Goal: Task Accomplishment & Management: Manage account settings

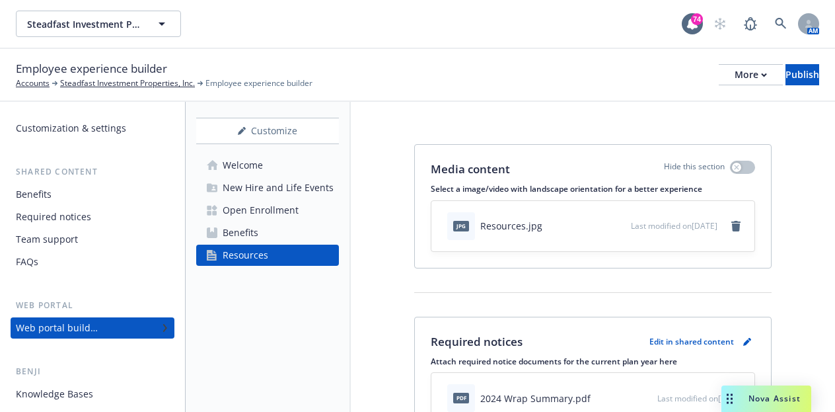
scroll to position [240, 0]
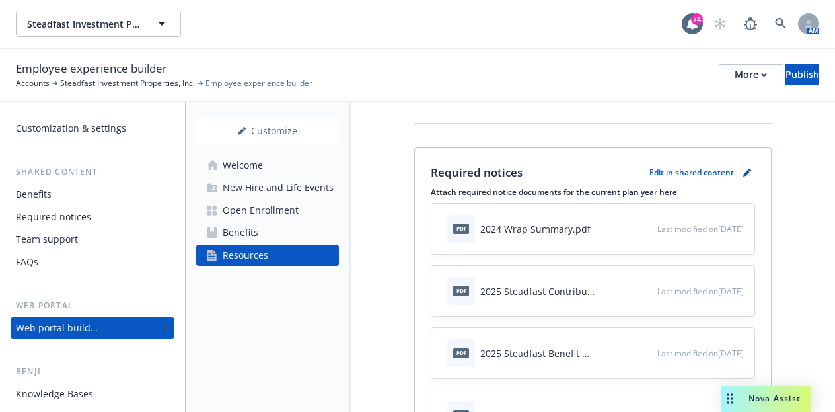
scroll to position [237, 0]
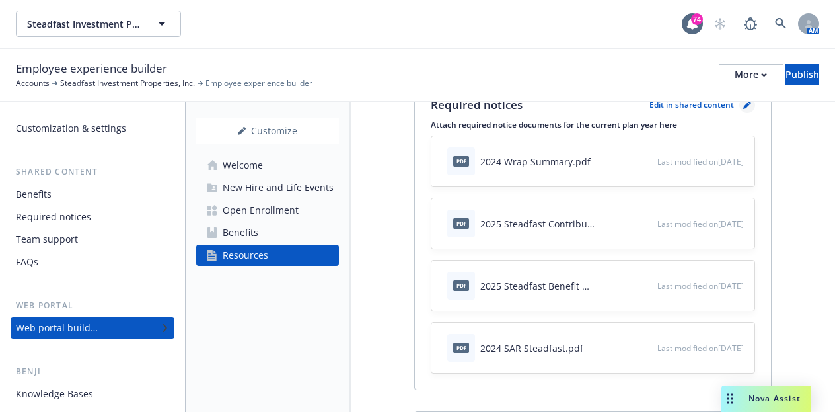
click at [739, 106] on link "pencil" at bounding box center [747, 105] width 16 height 16
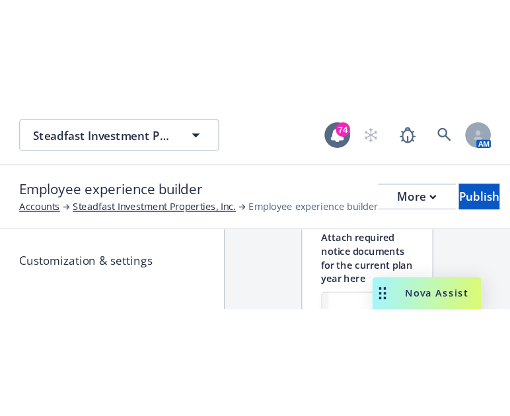
scroll to position [161, 0]
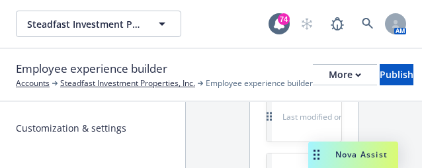
click at [235, 45] on div "Steadfast Investment Properties, Inc. Steadfast Investment Properties, Inc. 74 …" at bounding box center [211, 24] width 422 height 48
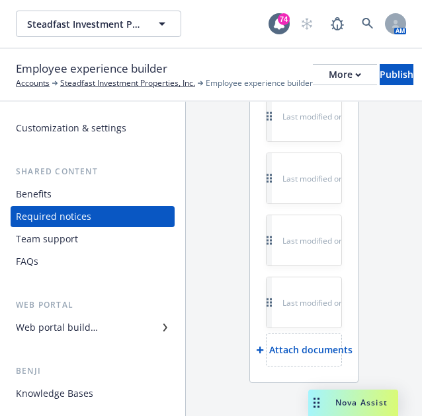
click at [301, 357] on p "Attach documents" at bounding box center [310, 350] width 83 height 13
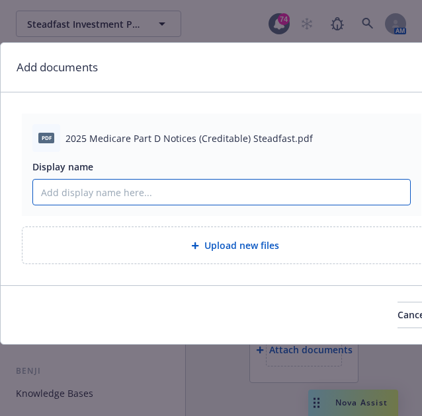
click at [151, 196] on input "Display name" at bounding box center [221, 192] width 377 height 25
type input "2025 Medicare Part D Notice"
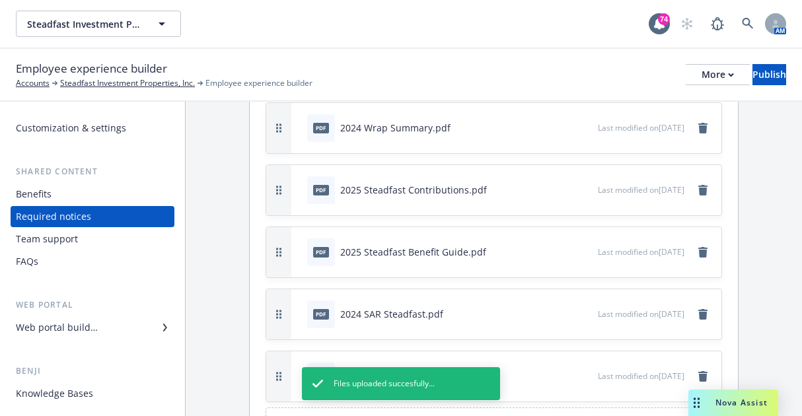
scroll to position [182, 0]
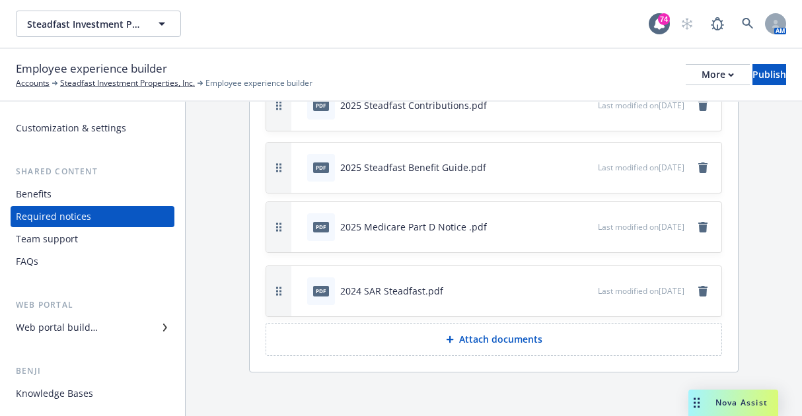
drag, startPoint x: 281, startPoint y: 299, endPoint x: 279, endPoint y: 237, distance: 62.1
click at [279, 237] on button "button" at bounding box center [278, 227] width 25 height 50
click at [760, 74] on div "Publish" at bounding box center [769, 75] width 34 height 20
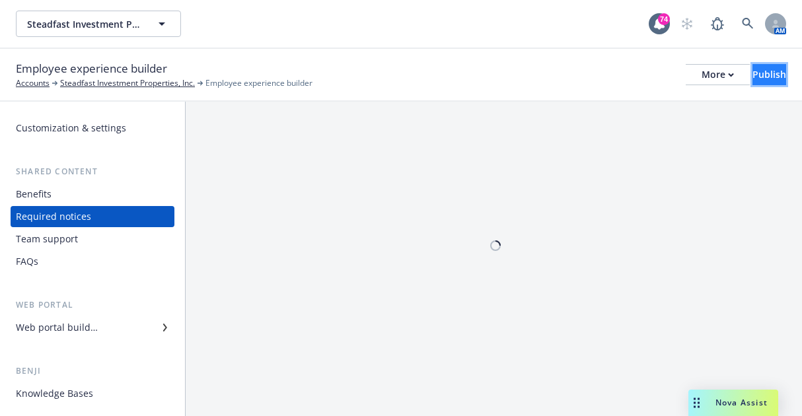
scroll to position [0, 0]
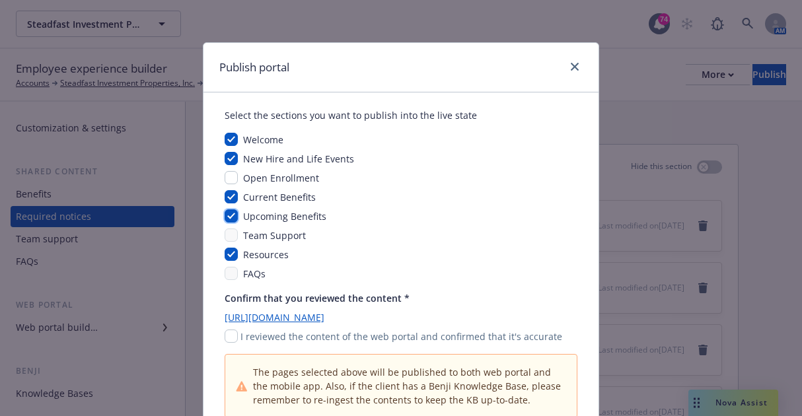
click at [225, 220] on input "checkbox" at bounding box center [231, 215] width 13 height 13
checkbox input "false"
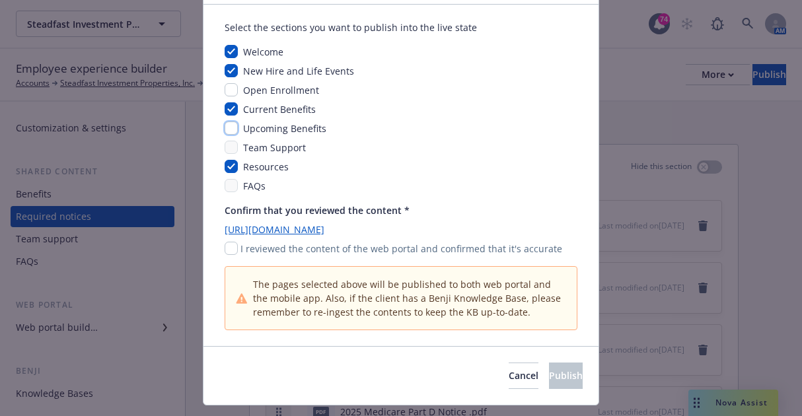
scroll to position [92, 0]
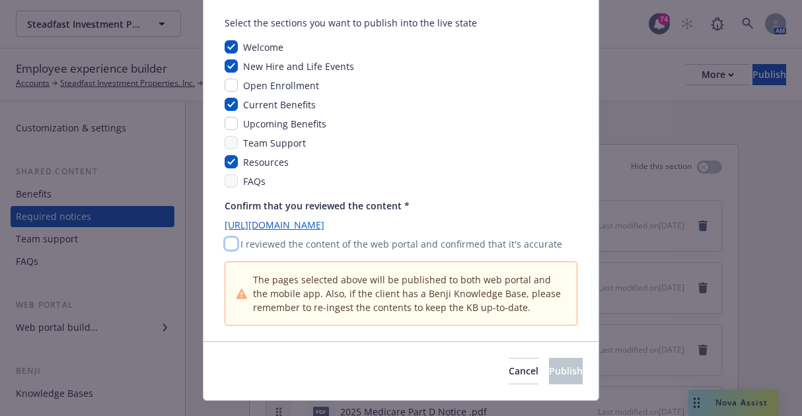
click at [226, 242] on input "checkbox" at bounding box center [231, 243] width 13 height 13
checkbox input "true"
click at [509, 365] on span "Cancel" at bounding box center [524, 371] width 30 height 13
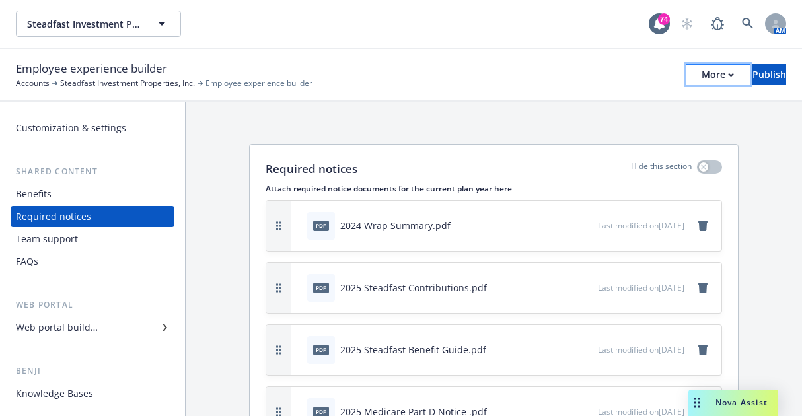
click at [696, 79] on button "More" at bounding box center [718, 74] width 64 height 21
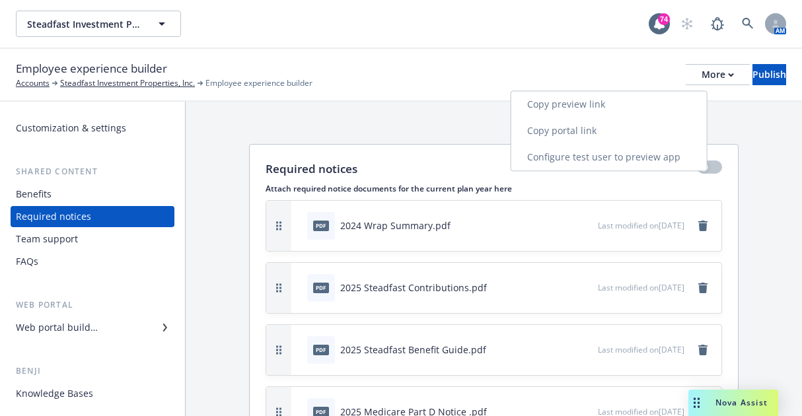
click at [614, 126] on link "Copy portal link" at bounding box center [609, 131] width 196 height 26
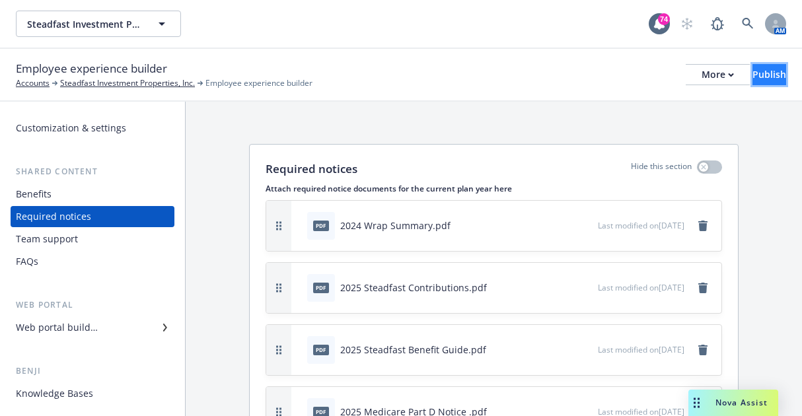
click at [761, 67] on div "Publish" at bounding box center [769, 75] width 34 height 20
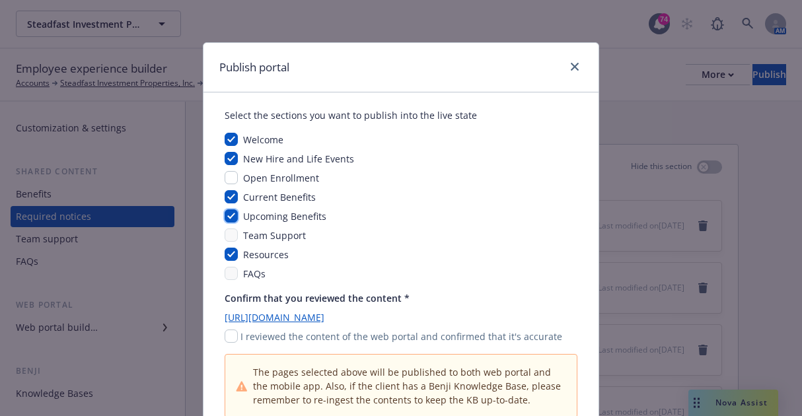
click at [227, 211] on input "checkbox" at bounding box center [231, 215] width 13 height 13
checkbox input "false"
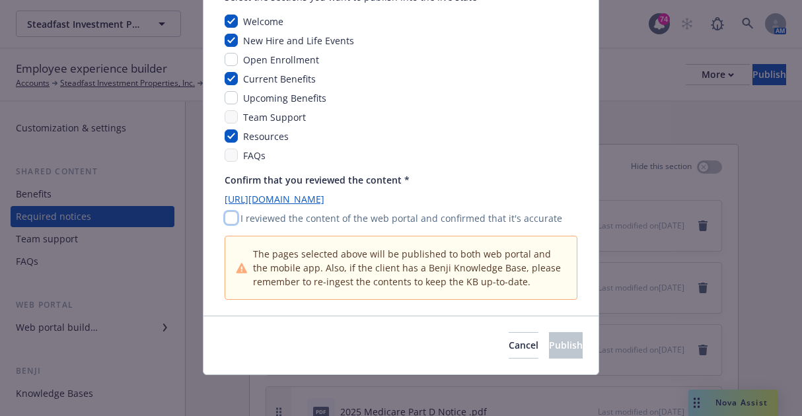
click at [225, 215] on input "checkbox" at bounding box center [231, 217] width 13 height 13
checkbox input "true"
click at [549, 351] on button "Publish" at bounding box center [566, 345] width 34 height 26
